Goal: Information Seeking & Learning: Learn about a topic

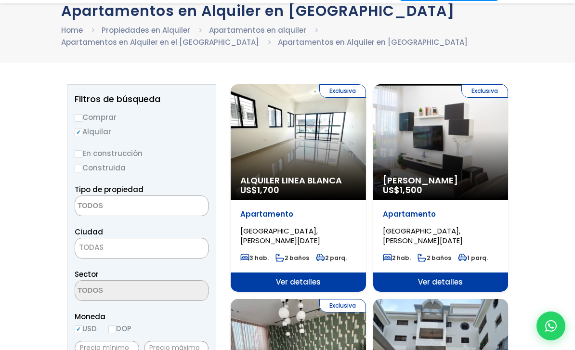
scroll to position [67, 0]
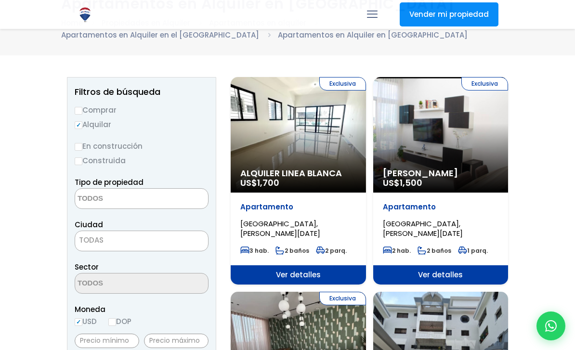
click at [141, 202] on textarea "Search" at bounding box center [121, 199] width 93 height 21
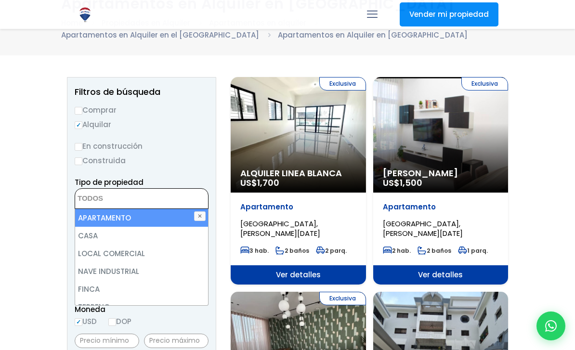
click at [128, 217] on li "APARTAMENTO" at bounding box center [141, 218] width 133 height 18
select select "apartment"
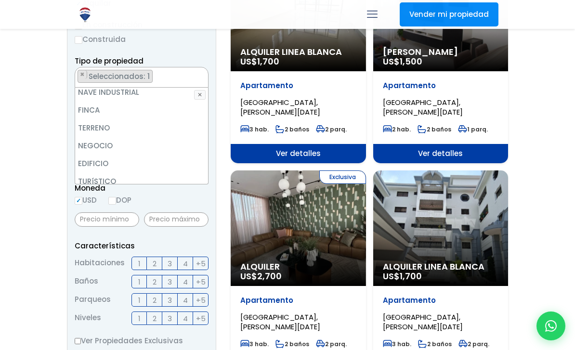
scroll to position [189, 0]
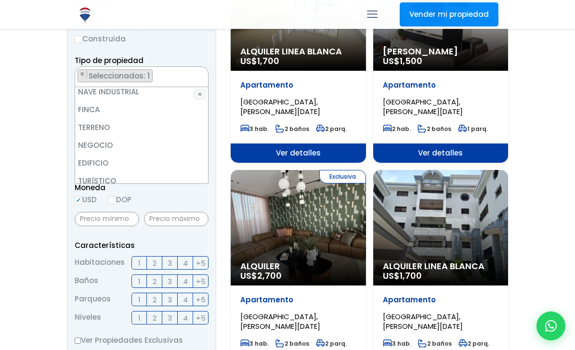
click at [174, 263] on label "3" at bounding box center [169, 262] width 15 height 13
click at [0, 0] on input "3" at bounding box center [0, 0] width 0 height 0
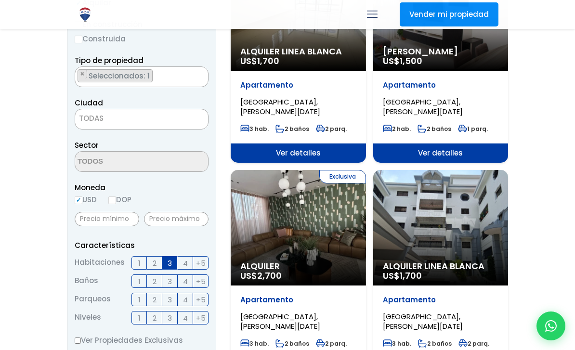
click at [116, 117] on span "TODAS" at bounding box center [141, 118] width 133 height 13
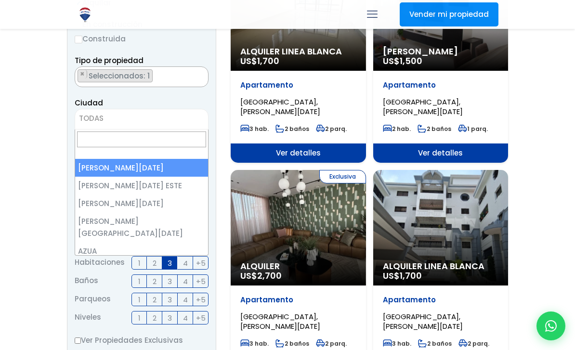
click at [101, 142] on input "Search" at bounding box center [141, 139] width 129 height 16
select select "1"
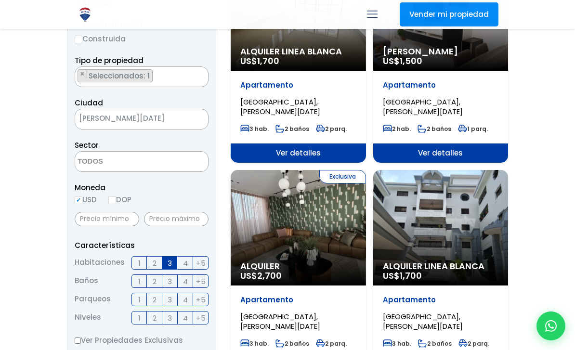
click at [143, 161] on textarea "Search" at bounding box center [121, 162] width 93 height 21
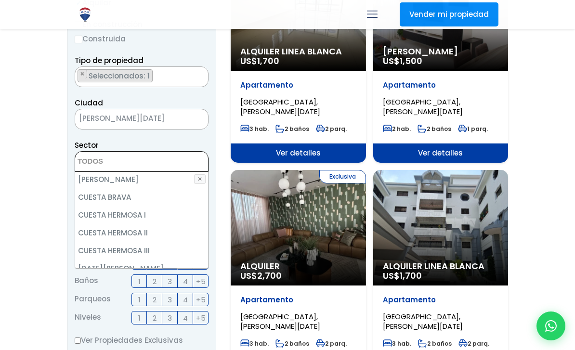
scroll to position [833, 0]
click at [144, 242] on li "CUESTA HERMOSA III" at bounding box center [141, 251] width 133 height 18
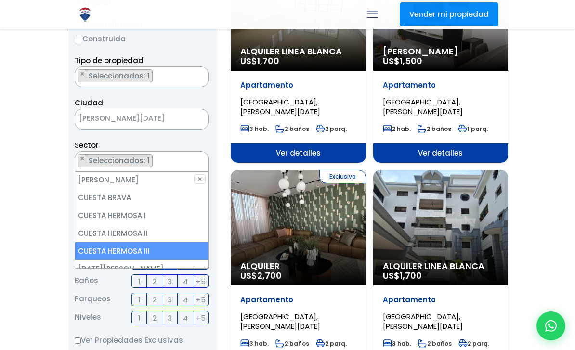
click at [148, 224] on li "CUESTA HERMOSA II" at bounding box center [141, 233] width 133 height 18
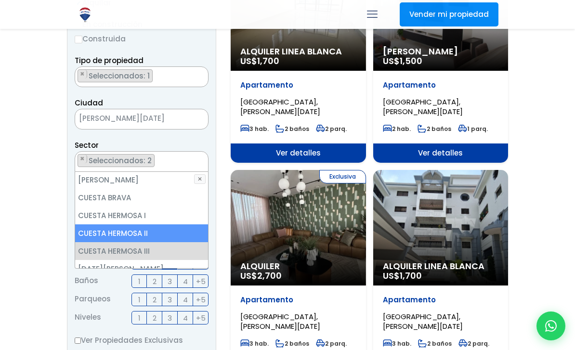
click at [151, 224] on li "CUESTA HERMOSA II" at bounding box center [141, 233] width 133 height 18
select select "94"
click at [162, 159] on ul "× Seleccionados: 1" at bounding box center [135, 162] width 121 height 21
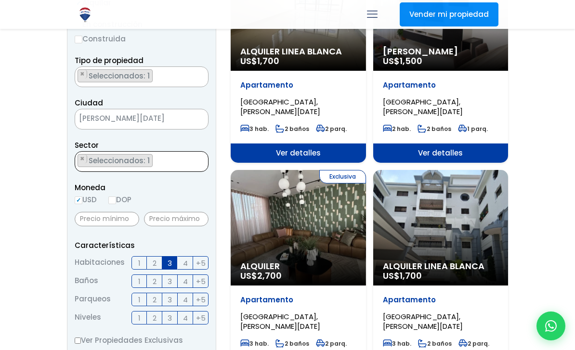
click at [167, 122] on span "[PERSON_NAME][DATE]" at bounding box center [129, 118] width 109 height 13
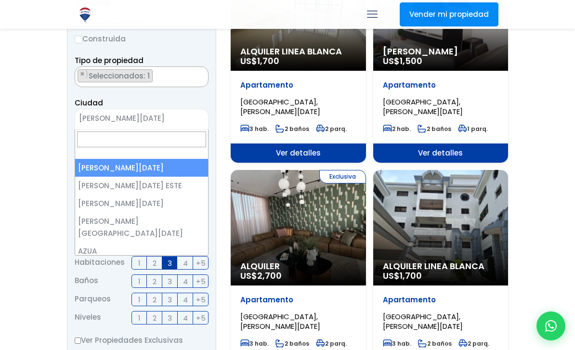
click at [177, 86] on ul "× Seleccionados: 1" at bounding box center [135, 77] width 121 height 21
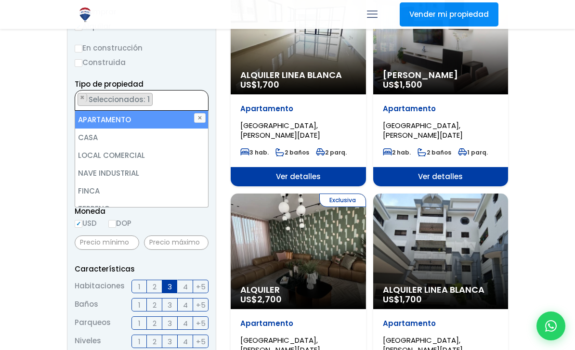
scroll to position [141, 0]
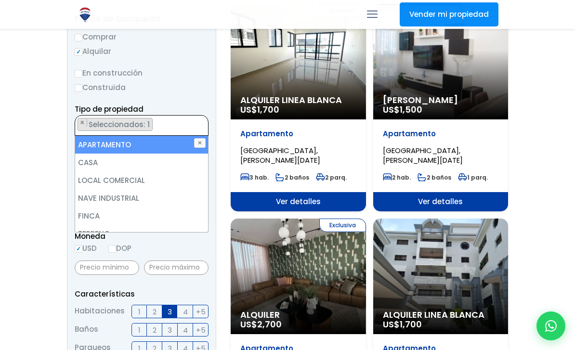
click at [200, 143] on button "✕" at bounding box center [200, 143] width 12 height 10
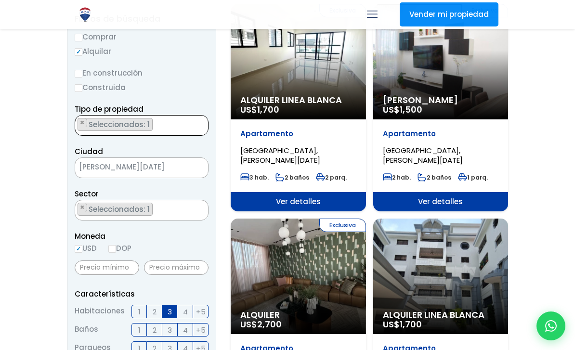
click at [188, 127] on ul "× Seleccionados: 1" at bounding box center [135, 126] width 121 height 21
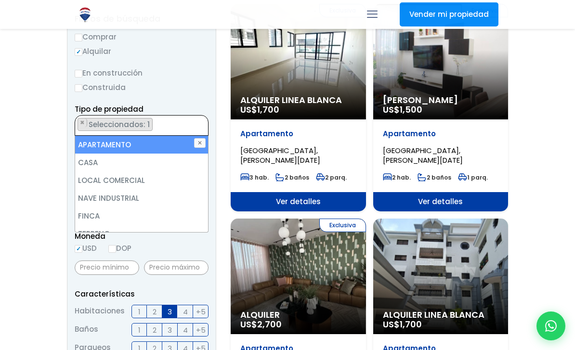
click at [195, 217] on li "FINCA" at bounding box center [141, 216] width 133 height 18
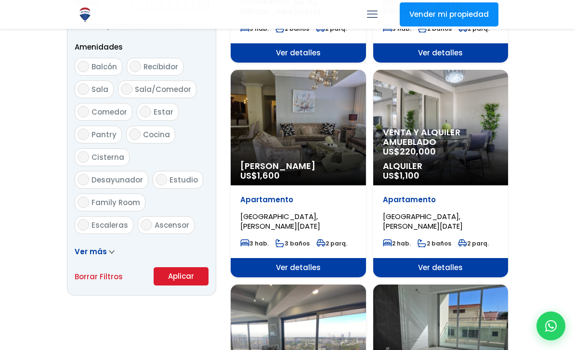
scroll to position [506, 0]
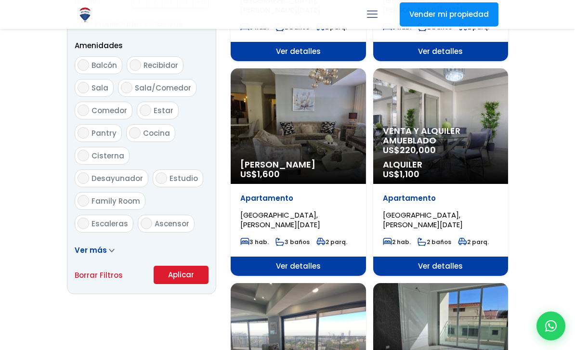
click at [190, 276] on button "Aplicar" at bounding box center [181, 275] width 55 height 18
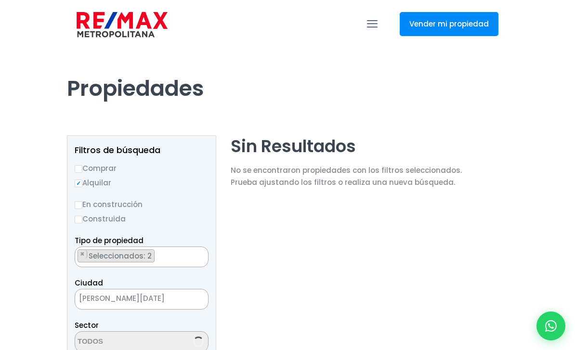
select select "94"
